Goal: Find contact information: Find contact information

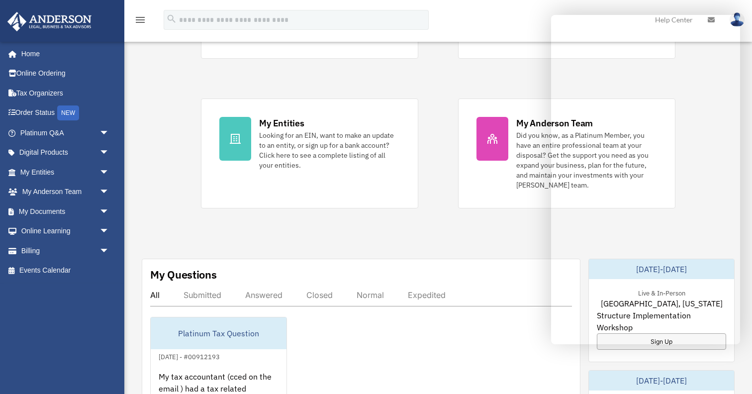
scroll to position [179, 0]
click at [75, 195] on link "My Anderson Team arrow_drop_down" at bounding box center [65, 192] width 117 height 20
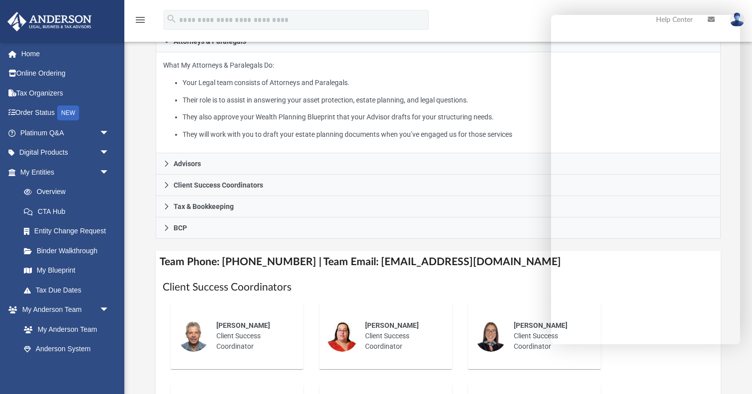
scroll to position [200, 0]
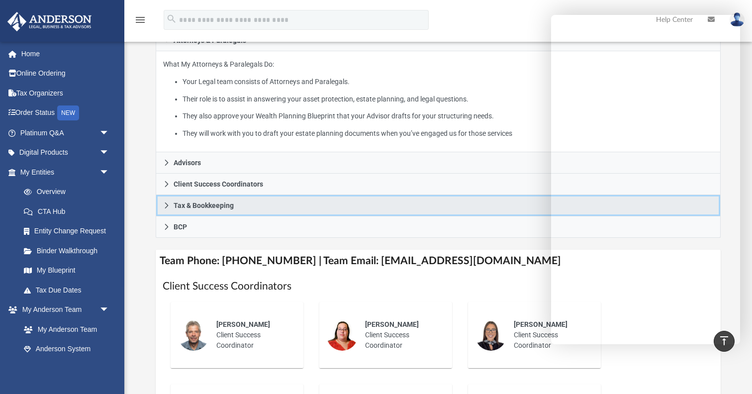
click at [168, 207] on icon at bounding box center [166, 205] width 7 height 7
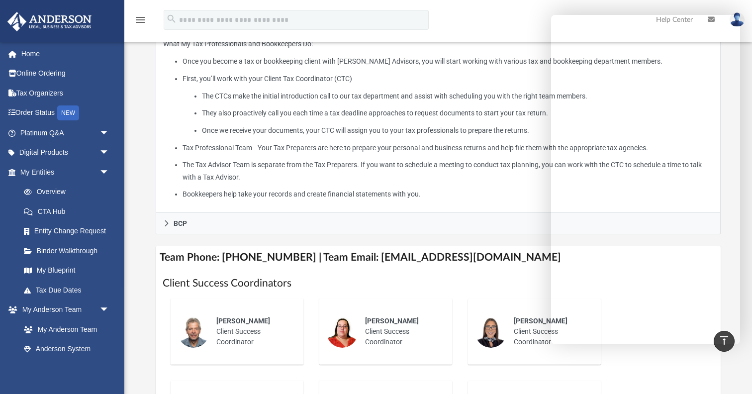
scroll to position [231, 0]
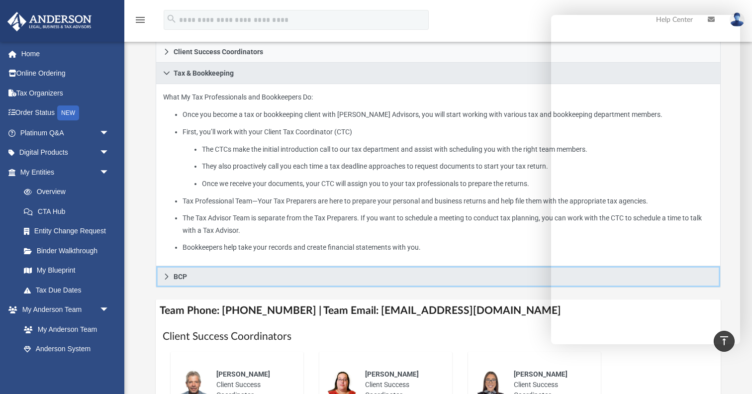
click at [166, 276] on icon at bounding box center [166, 276] width 7 height 7
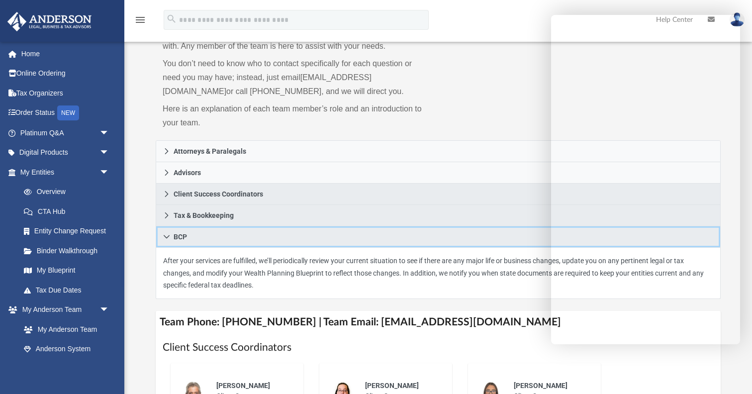
scroll to position [69, 0]
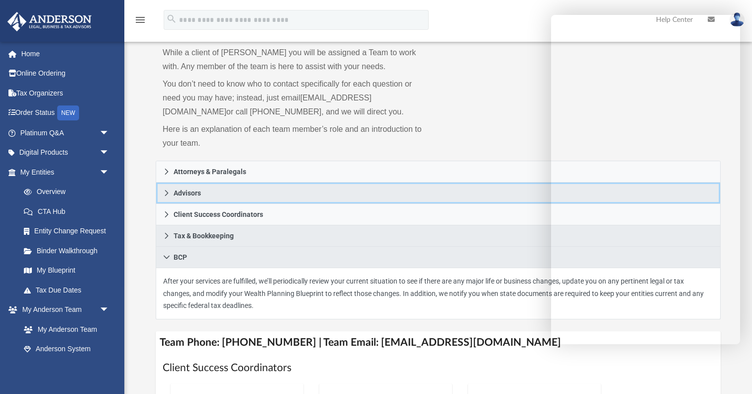
click at [206, 197] on link "Advisors" at bounding box center [438, 193] width 565 height 21
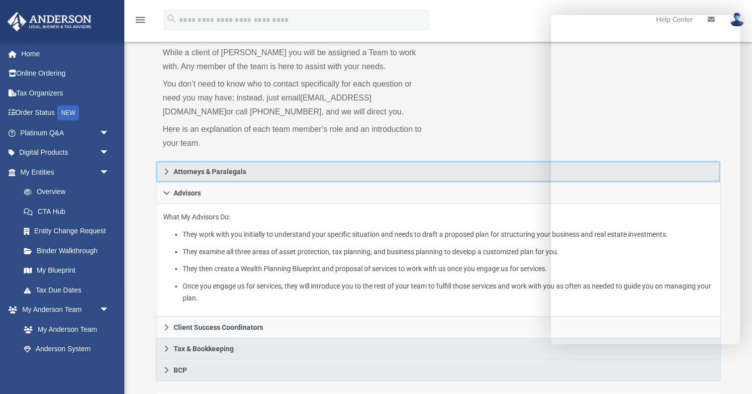
click at [183, 175] on span "Attorneys & Paralegals" at bounding box center [210, 171] width 73 height 7
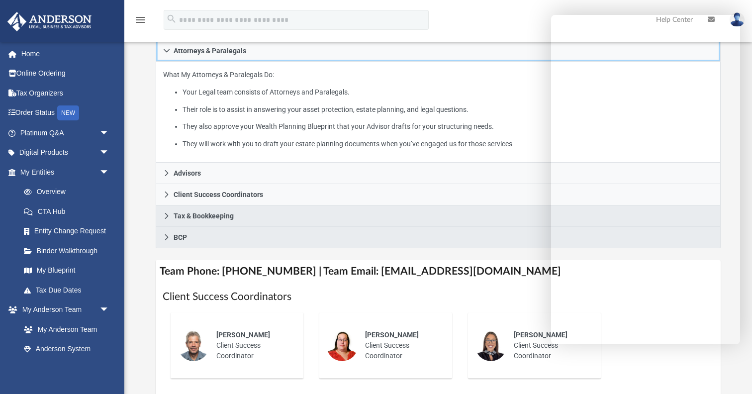
scroll to position [190, 0]
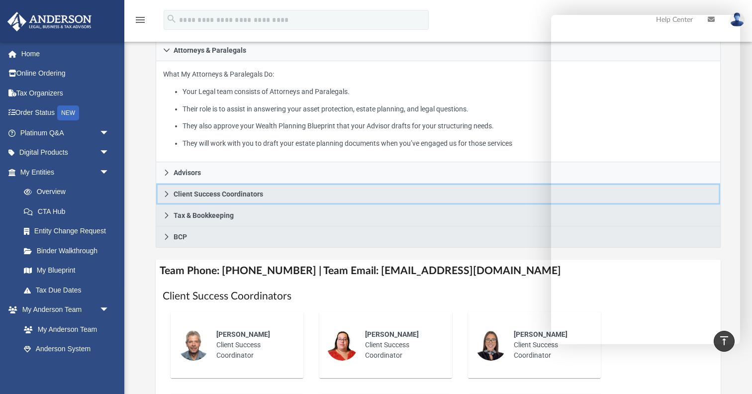
click at [230, 198] on link "Client Success Coordinators" at bounding box center [438, 194] width 565 height 21
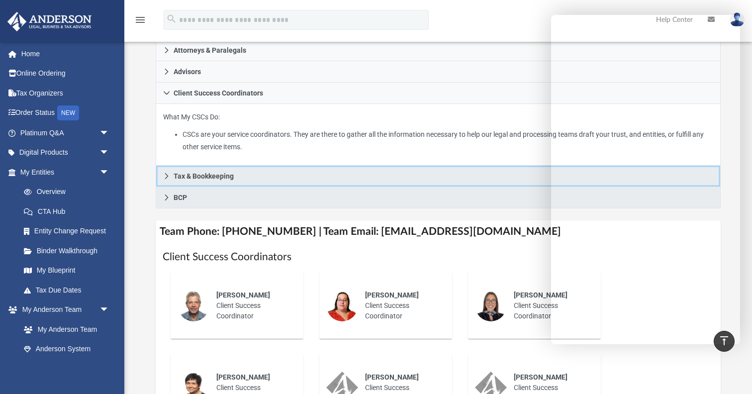
click at [227, 179] on span "Tax & Bookkeeping" at bounding box center [204, 176] width 60 height 7
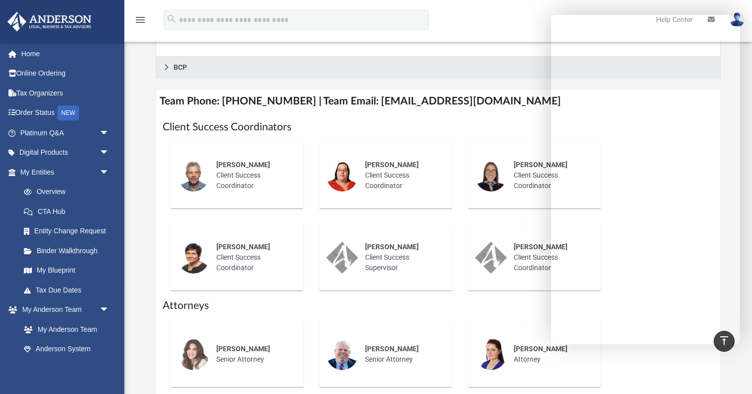
scroll to position [426, 0]
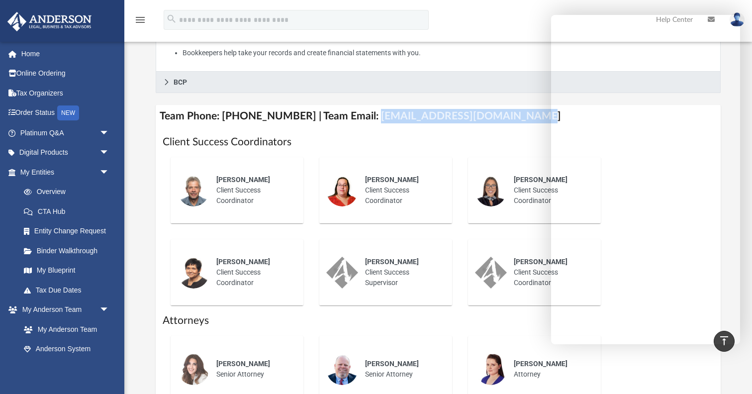
drag, startPoint x: 361, startPoint y: 115, endPoint x: 505, endPoint y: 124, distance: 144.1
click at [505, 124] on h4 "Team Phone: [PHONE_NUMBER] | Team Email: [EMAIL_ADDRESS][DOMAIN_NAME]" at bounding box center [438, 116] width 565 height 22
copy h4 "[EMAIL_ADDRESS][DOMAIN_NAME]"
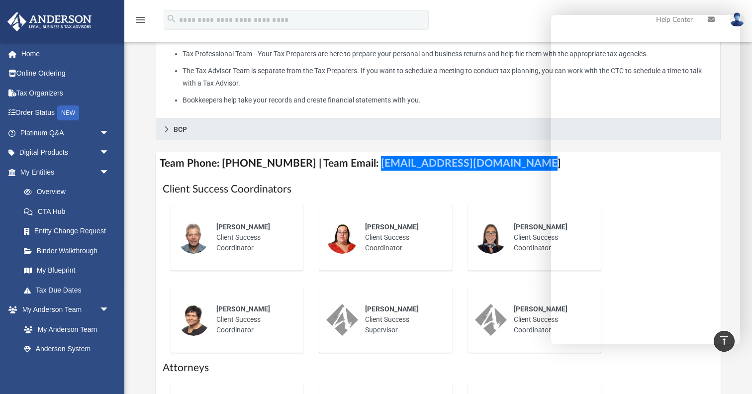
scroll to position [359, 0]
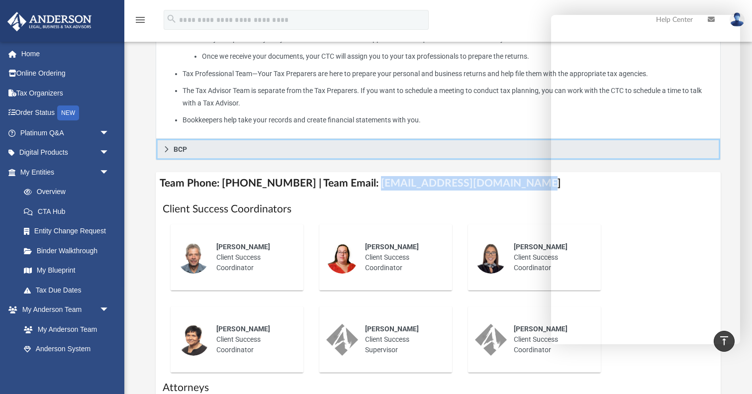
click at [185, 151] on span "BCP" at bounding box center [180, 149] width 13 height 7
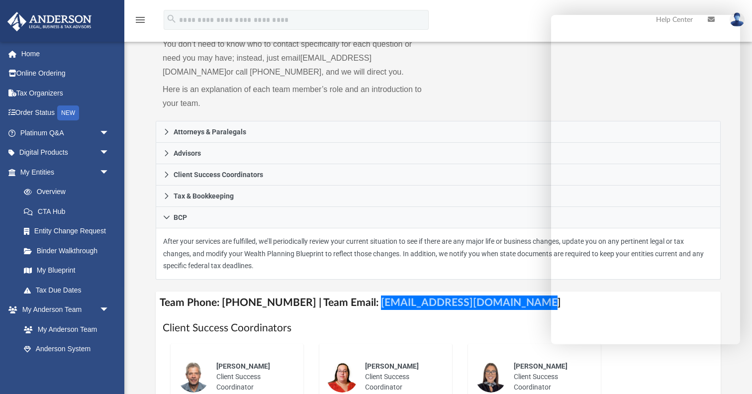
scroll to position [110, 0]
